Goal: Information Seeking & Learning: Learn about a topic

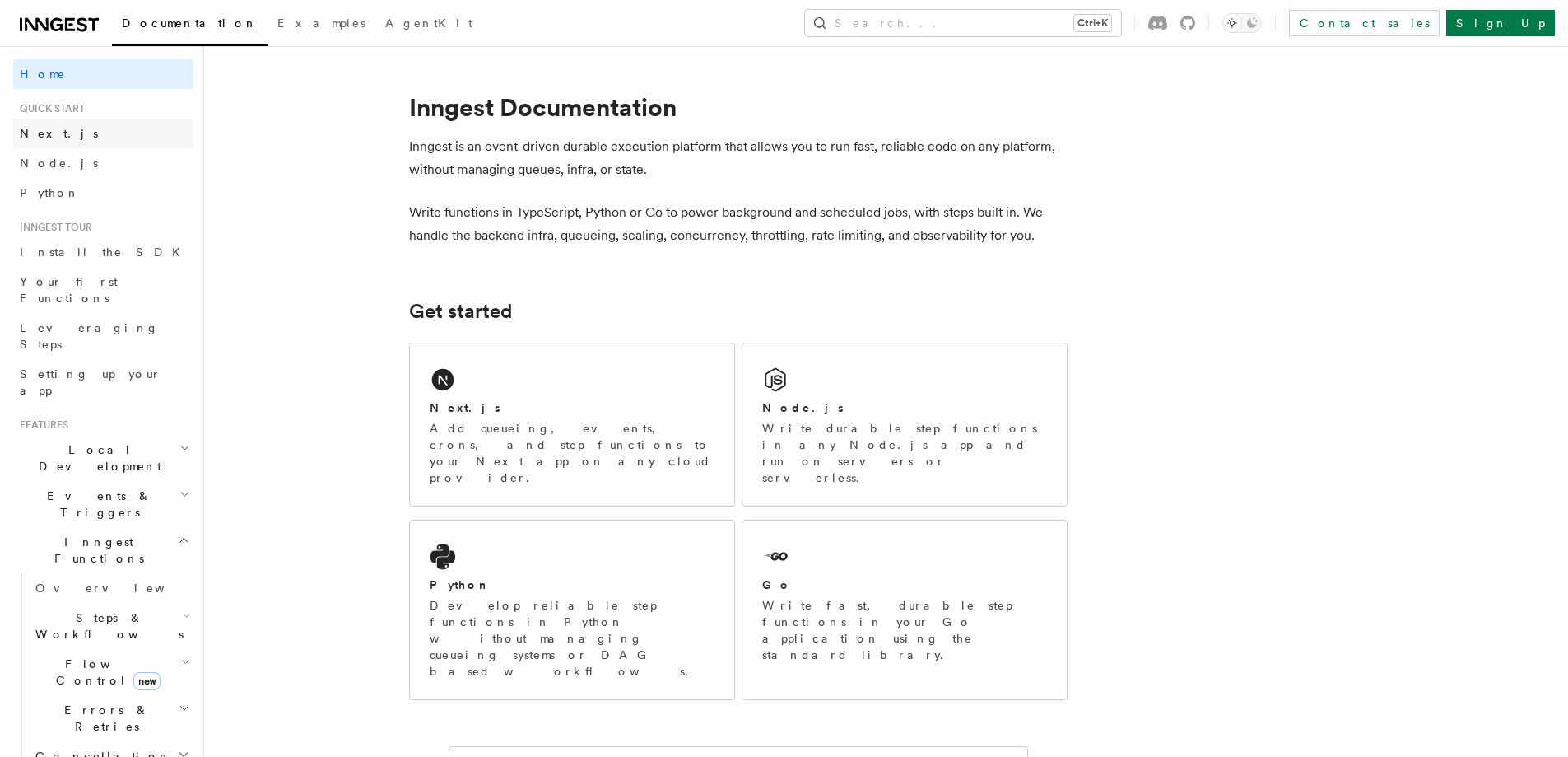
click at [35, 138] on span "Next.js" at bounding box center [59, 133] width 78 height 13
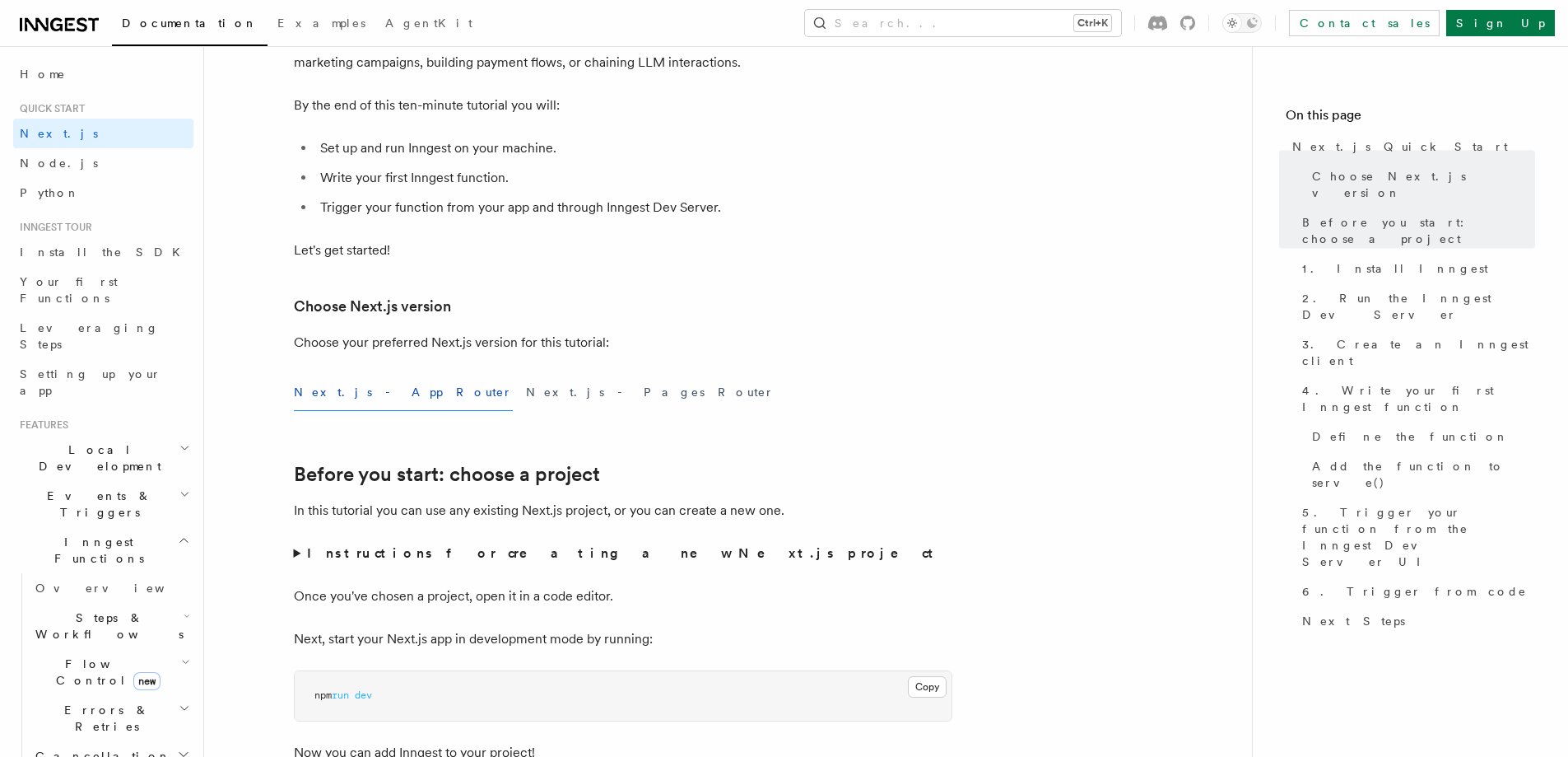
scroll to position [165, 0]
click at [347, 394] on button "Next.js - App Router" at bounding box center [403, 394] width 219 height 37
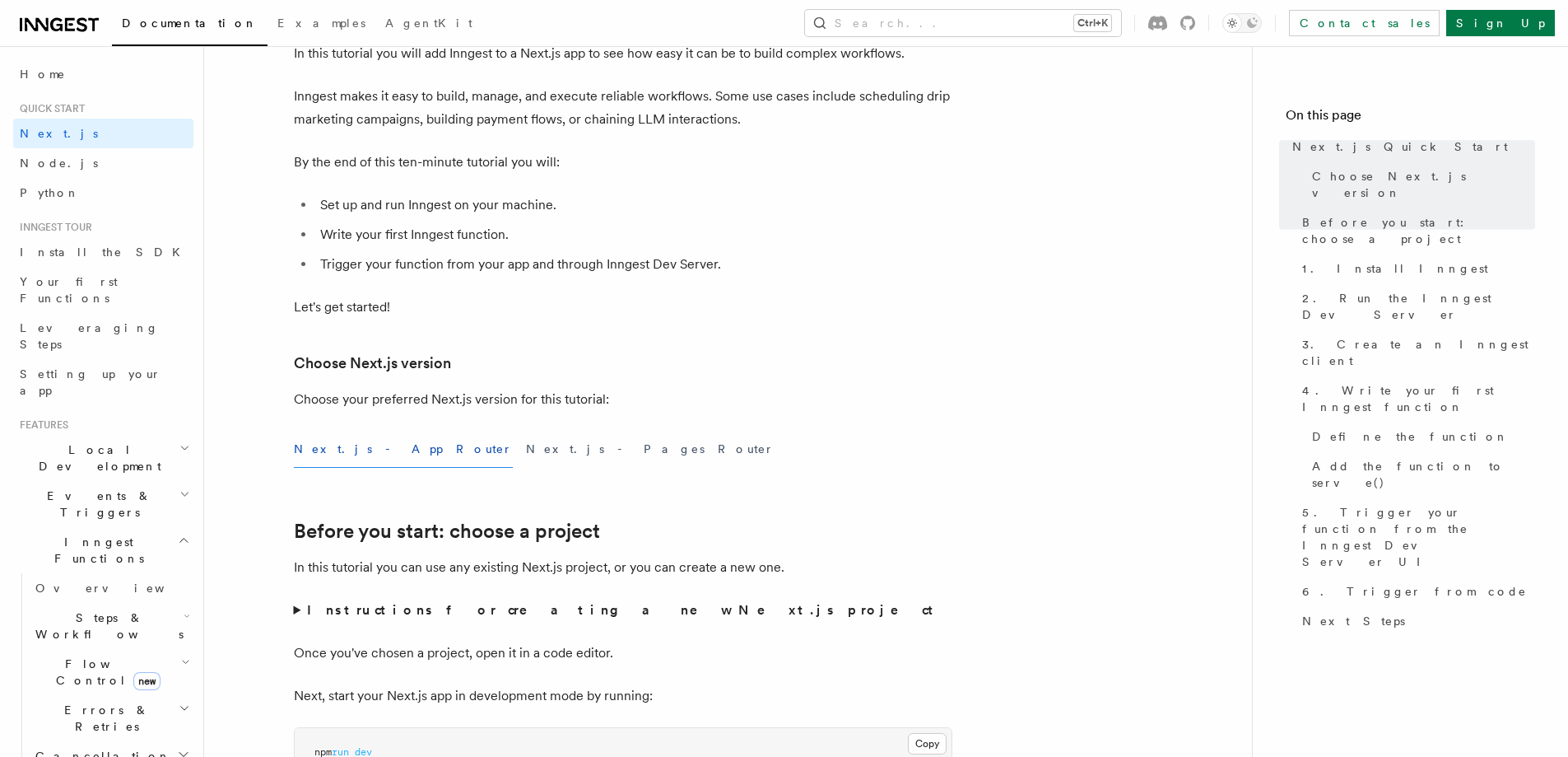
scroll to position [0, 0]
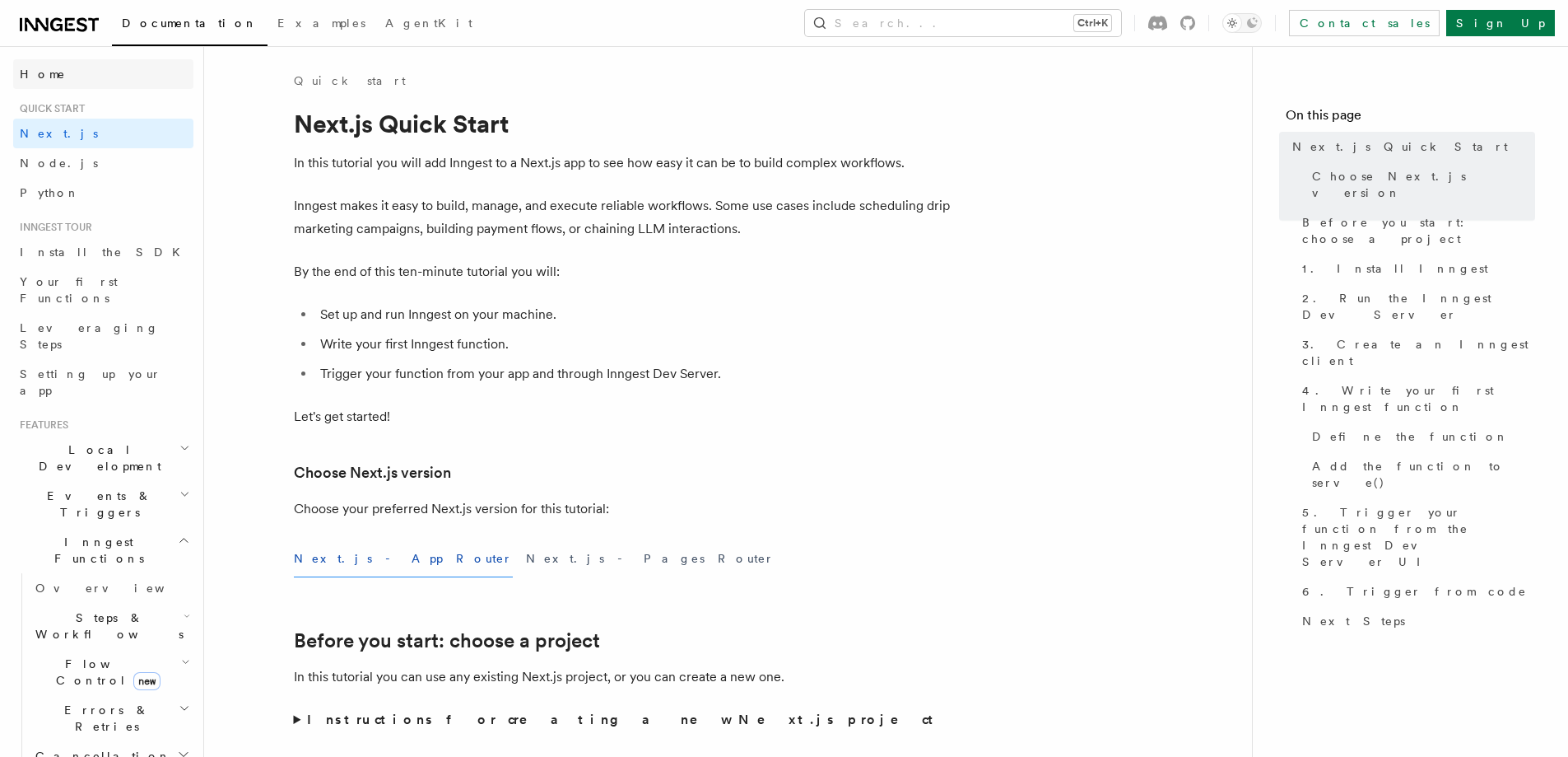
click at [33, 78] on span "Home" at bounding box center [43, 74] width 46 height 17
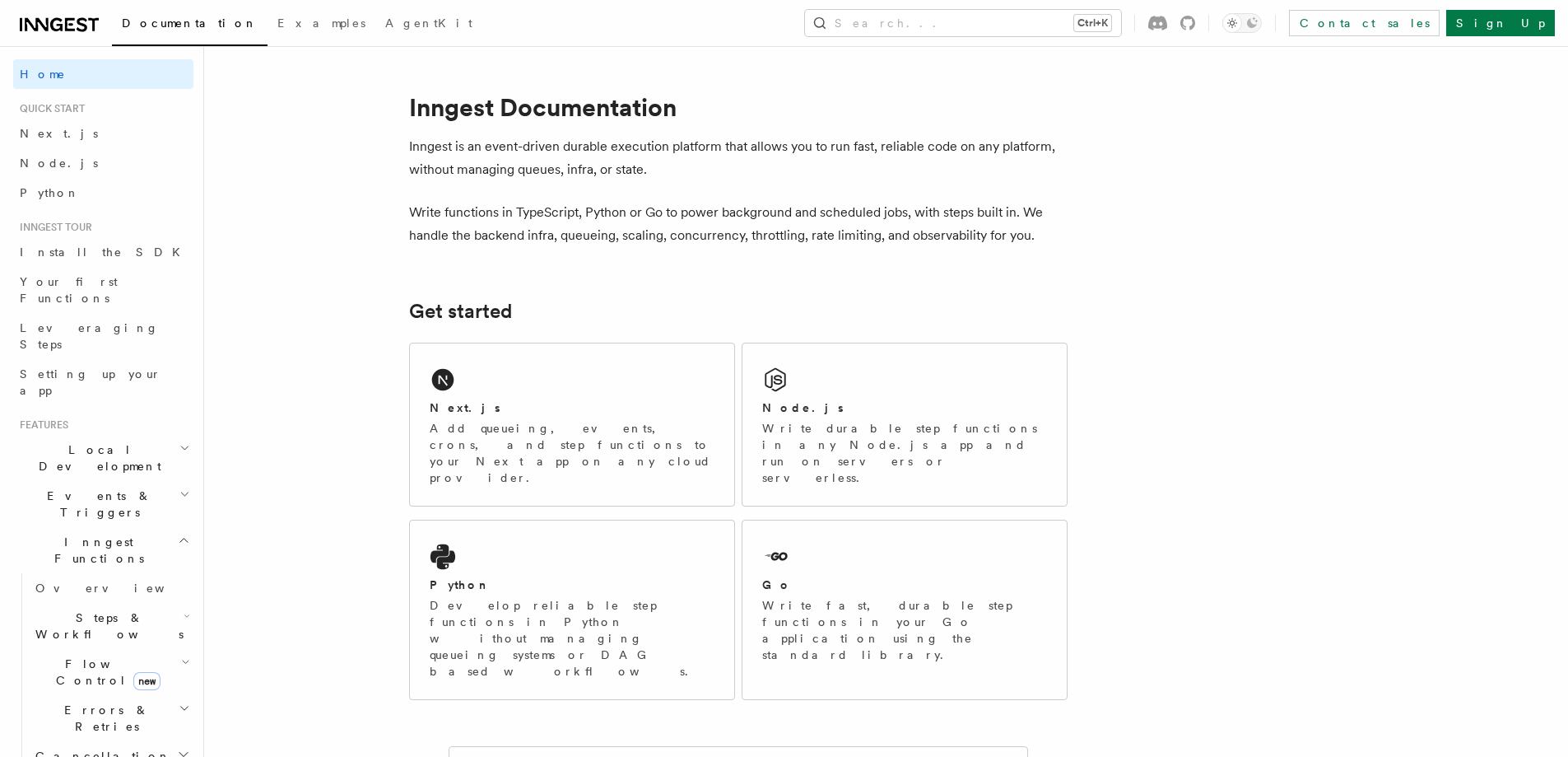
click at [59, 25] on icon at bounding box center [56, 25] width 12 height 13
